Goal: Obtain resource: Download file/media

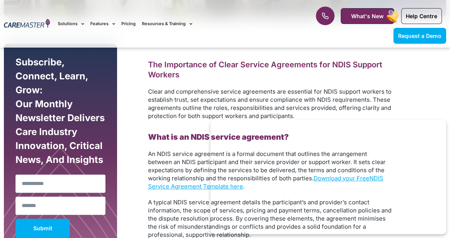
scroll to position [426, 0]
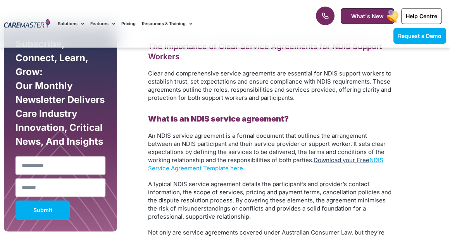
click at [346, 160] on link "Download your Free" at bounding box center [341, 159] width 56 height 7
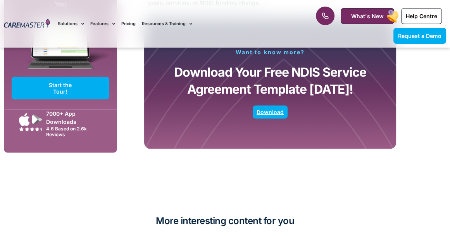
scroll to position [1549, 0]
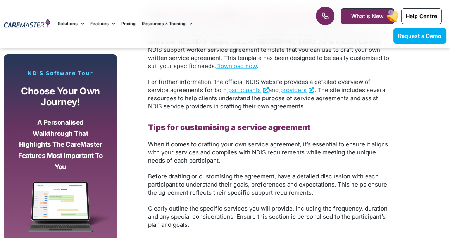
scroll to position [1084, 0]
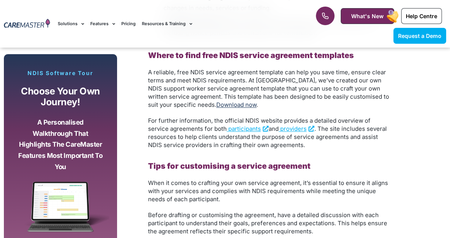
click at [216, 102] on link "Download now" at bounding box center [236, 104] width 40 height 7
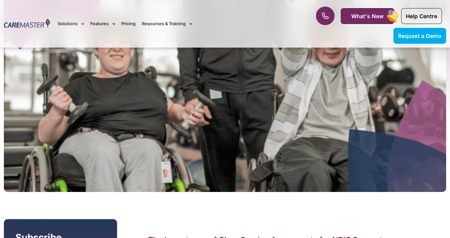
scroll to position [0, 0]
